Goal: Transaction & Acquisition: Purchase product/service

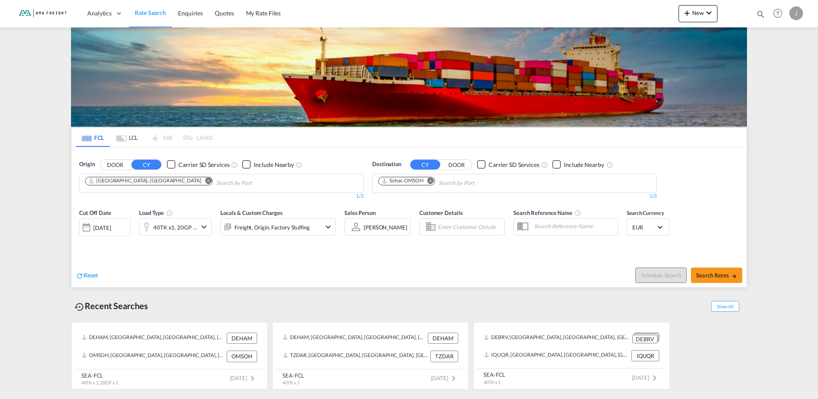
click at [430, 182] on md-icon "Remove" at bounding box center [430, 180] width 6 height 6
click at [429, 183] on input "Chips input." at bounding box center [418, 183] width 81 height 14
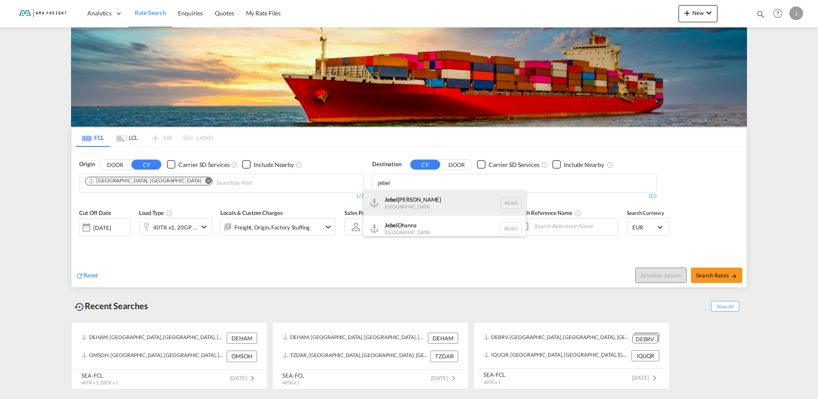
type input "jebel"
click at [399, 200] on div "[GEOGRAPHIC_DATA] [GEOGRAPHIC_DATA]" at bounding box center [444, 203] width 163 height 26
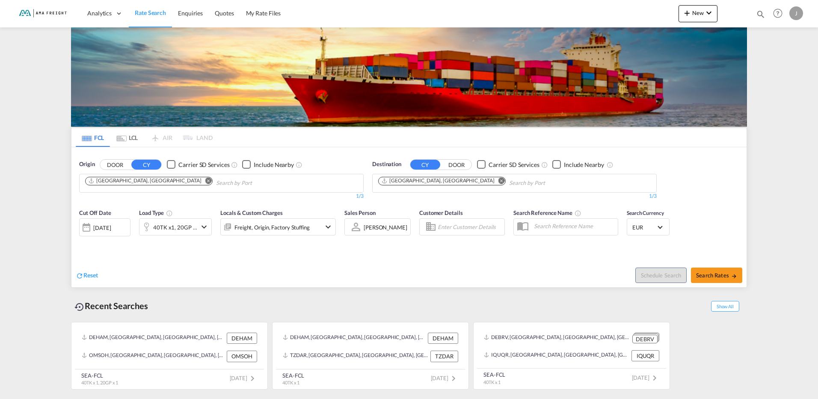
click at [202, 227] on md-icon "icon-chevron-down" at bounding box center [204, 227] width 10 height 10
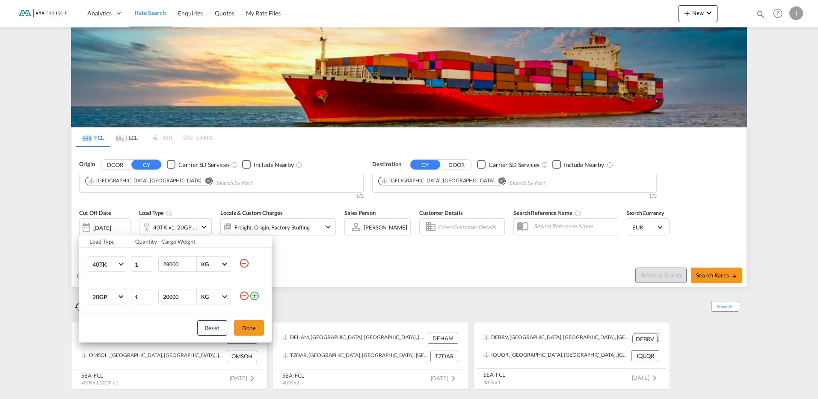
click at [247, 297] on md-icon "icon-minus-circle-outline" at bounding box center [244, 295] width 10 height 10
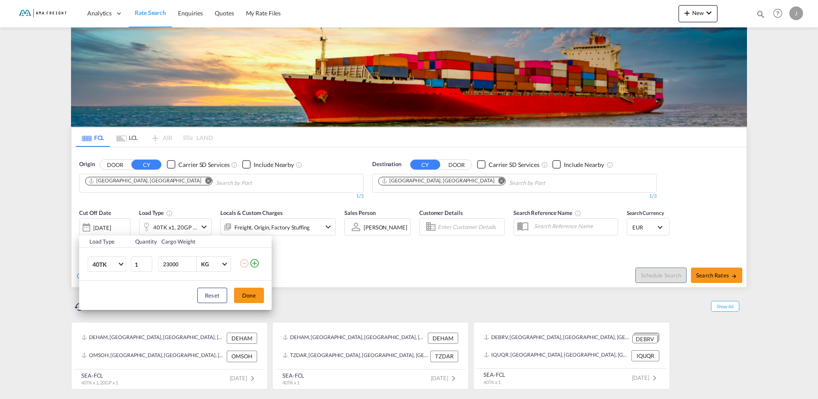
click at [254, 304] on div "Reset Done" at bounding box center [175, 295] width 192 height 29
click at [254, 302] on button "Done" at bounding box center [249, 294] width 30 height 15
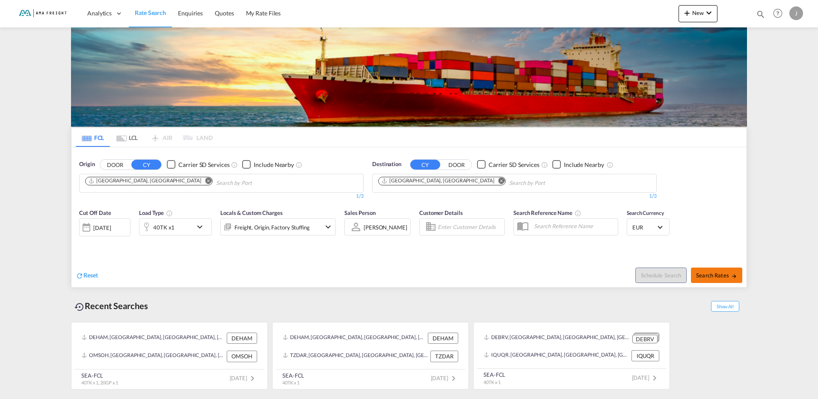
click at [709, 276] on span "Search Rates" at bounding box center [716, 275] width 41 height 7
type input "DEHAM to AEJEA / [DATE]"
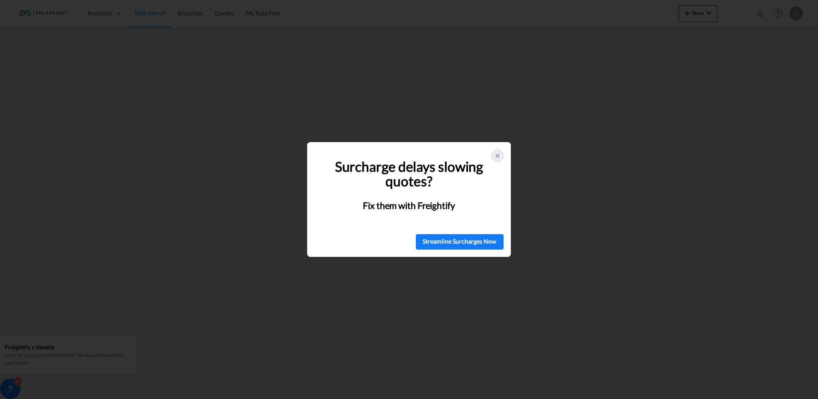
click at [495, 156] on icon at bounding box center [497, 155] width 7 height 7
